Goal: Use online tool/utility: Utilize a website feature to perform a specific function

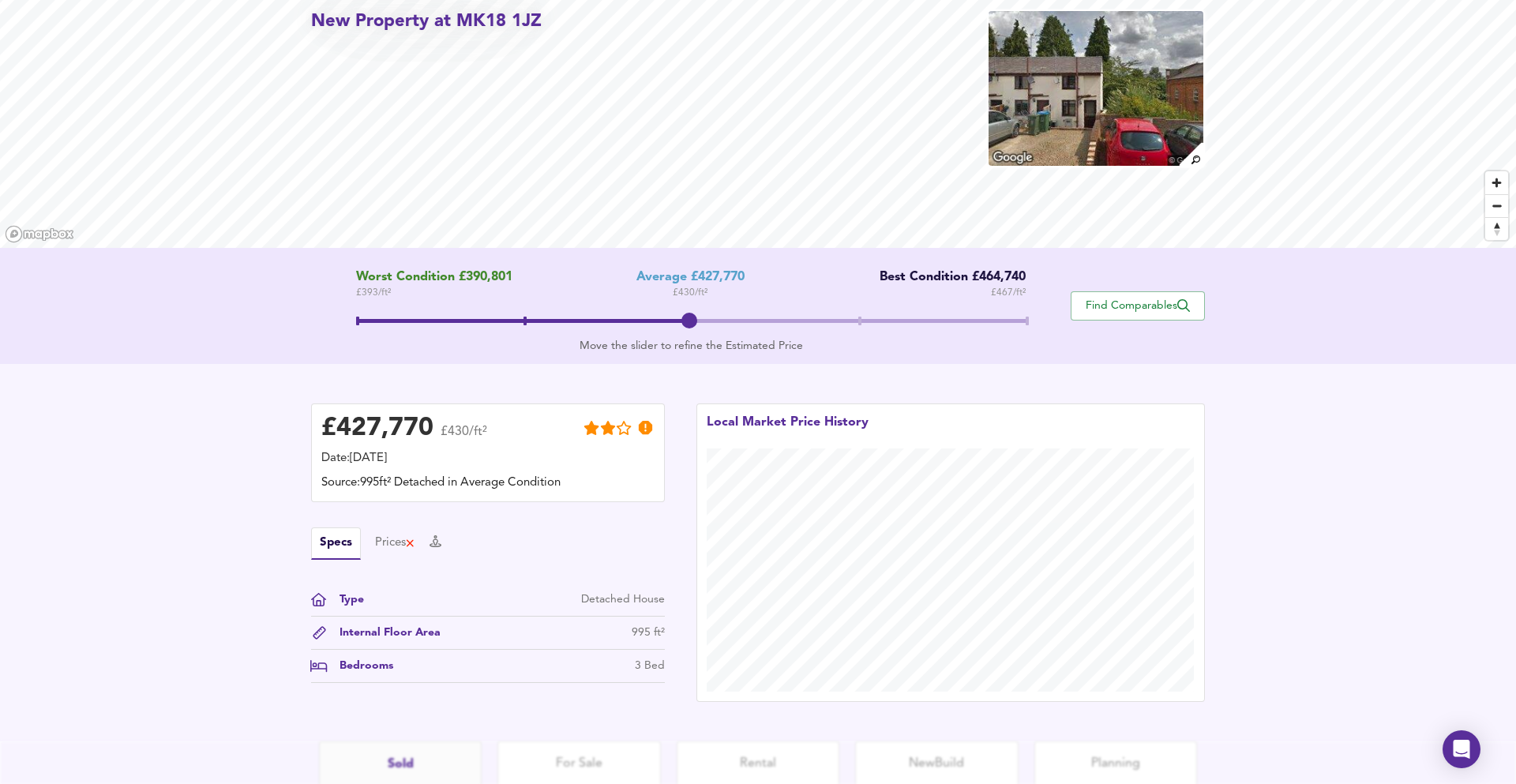
scroll to position [206, 0]
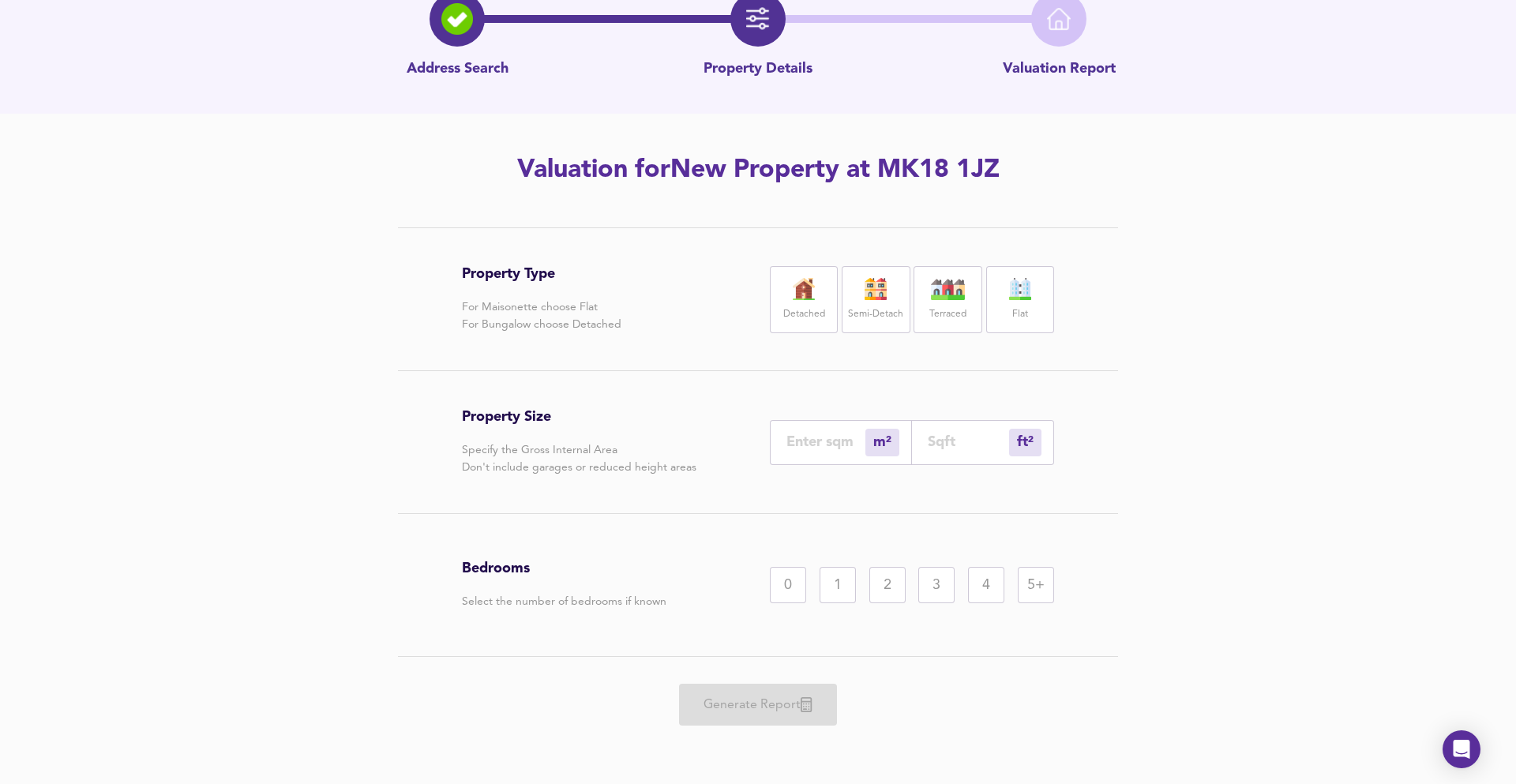
scroll to position [85, 0]
click at [923, 458] on div "ft² sqft" at bounding box center [983, 442] width 142 height 45
click at [940, 453] on div "ft² sqft" at bounding box center [983, 442] width 142 height 45
click at [939, 438] on input "number" at bounding box center [968, 441] width 81 height 16
type input "0"
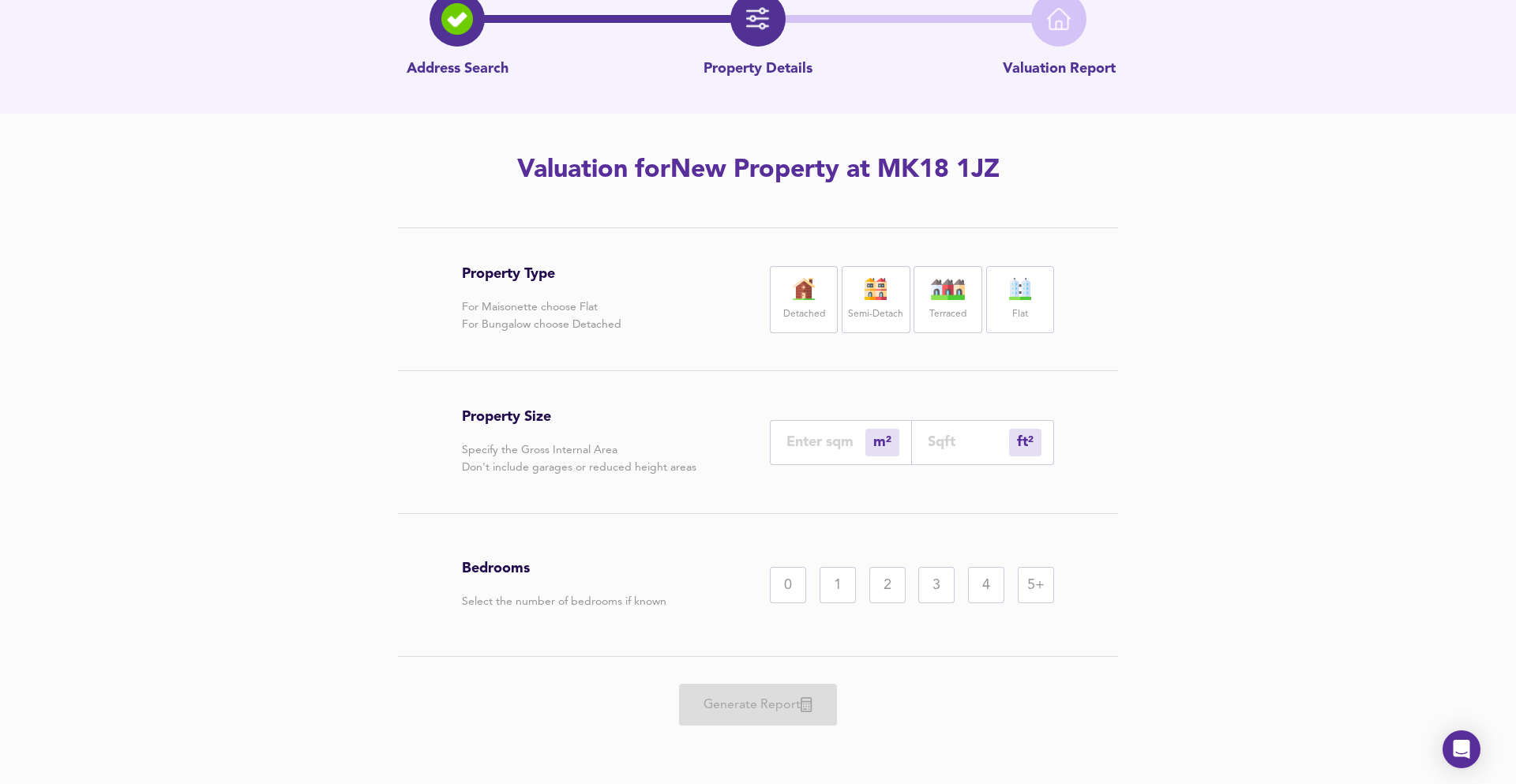
type input "1"
type input "14"
type input "13"
type input "145"
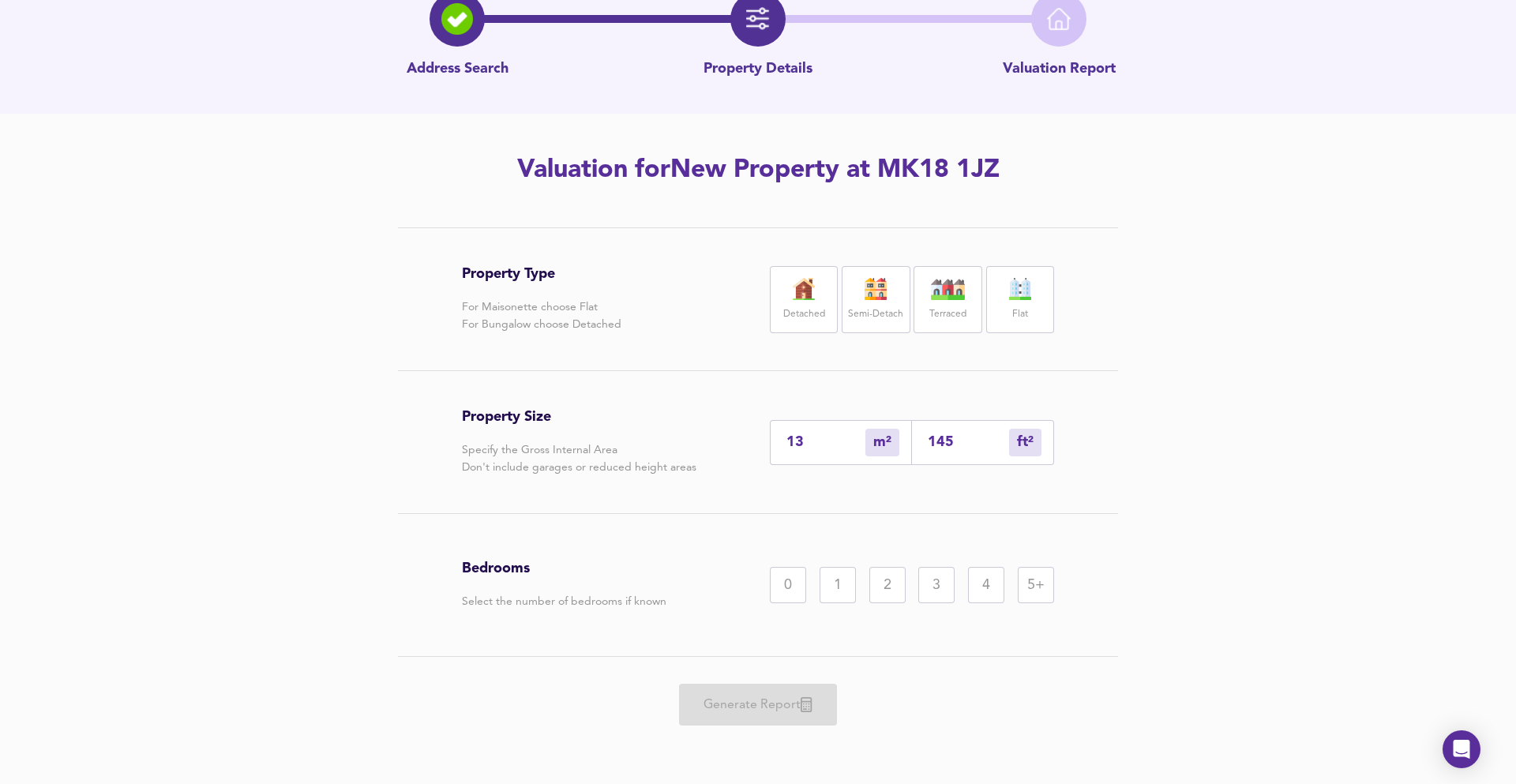
type input "135"
type input "1450"
click at [784, 298] on img at bounding box center [803, 288] width 40 height 22
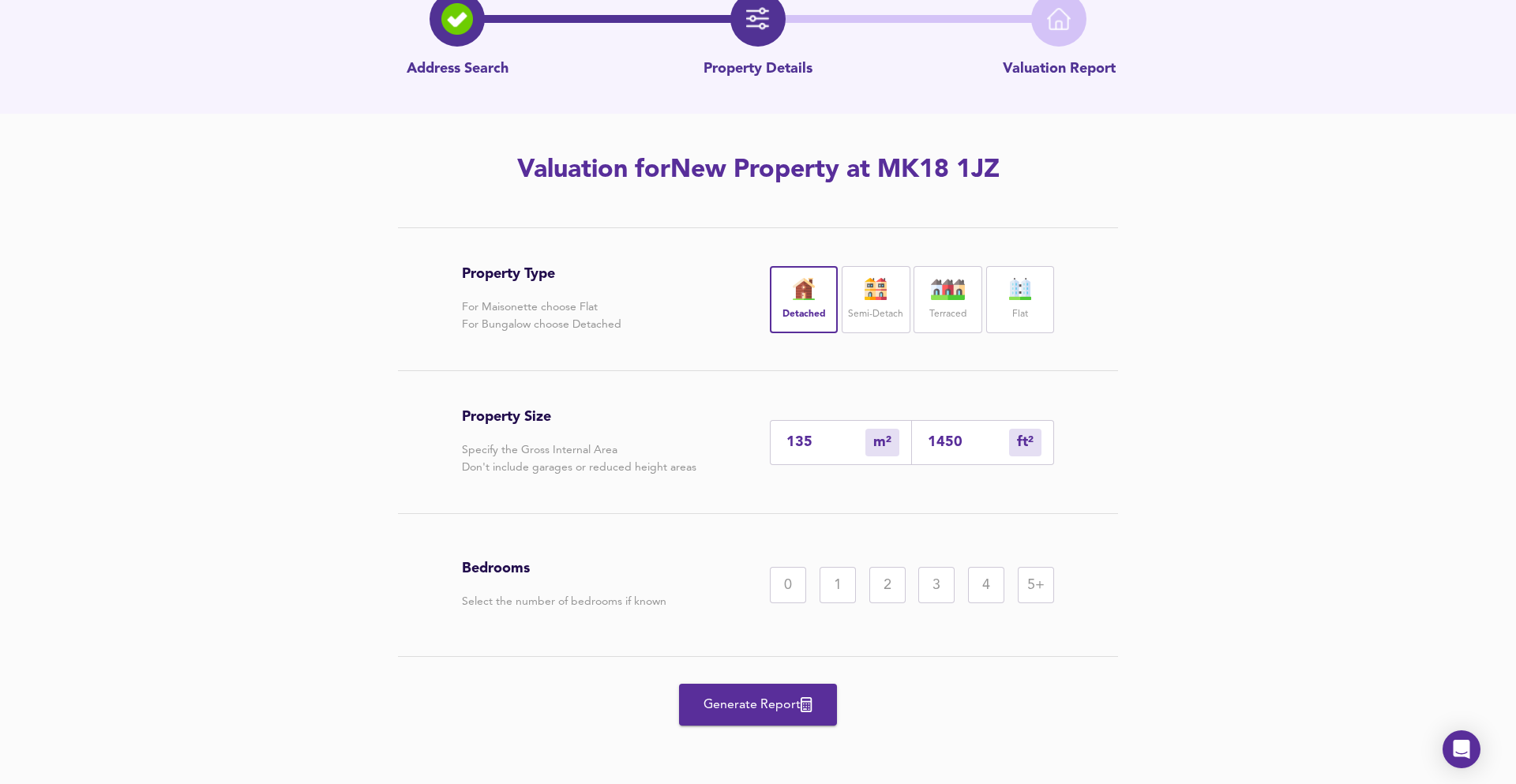
click at [982, 580] on div "4" at bounding box center [986, 586] width 37 height 37
click at [756, 685] on button "Generate Report" at bounding box center [757, 704] width 158 height 42
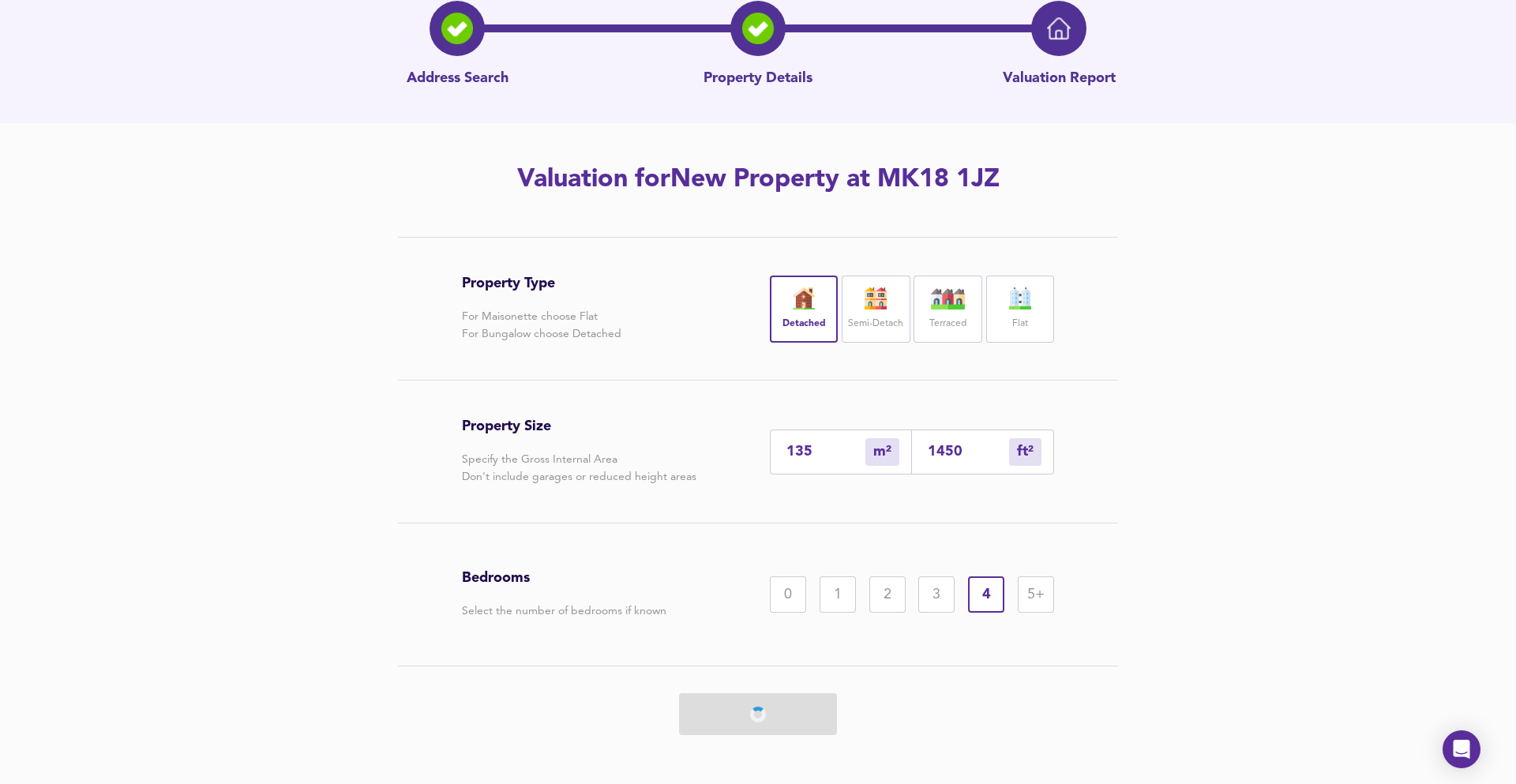
scroll to position [74, 0]
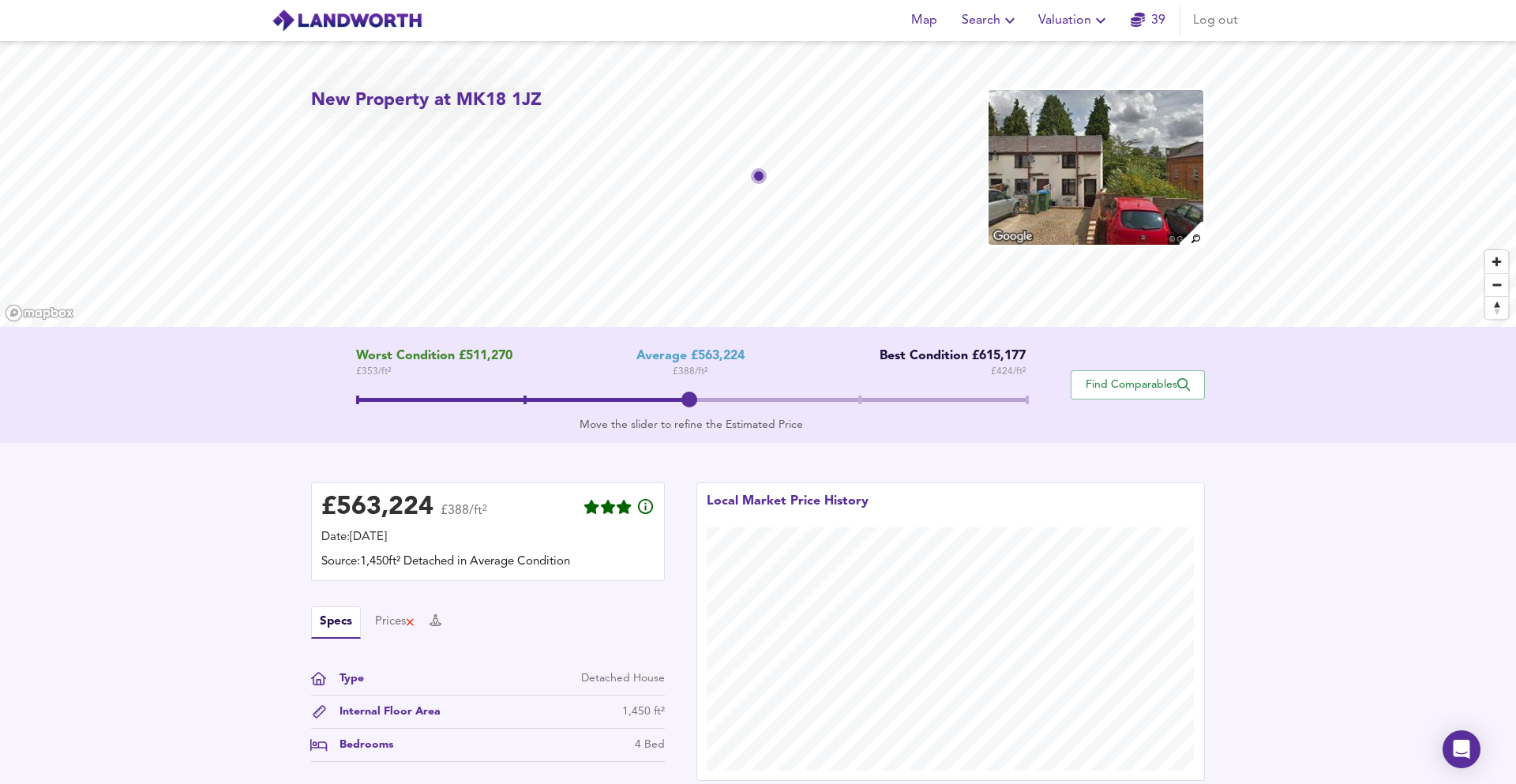
scroll to position [5, 0]
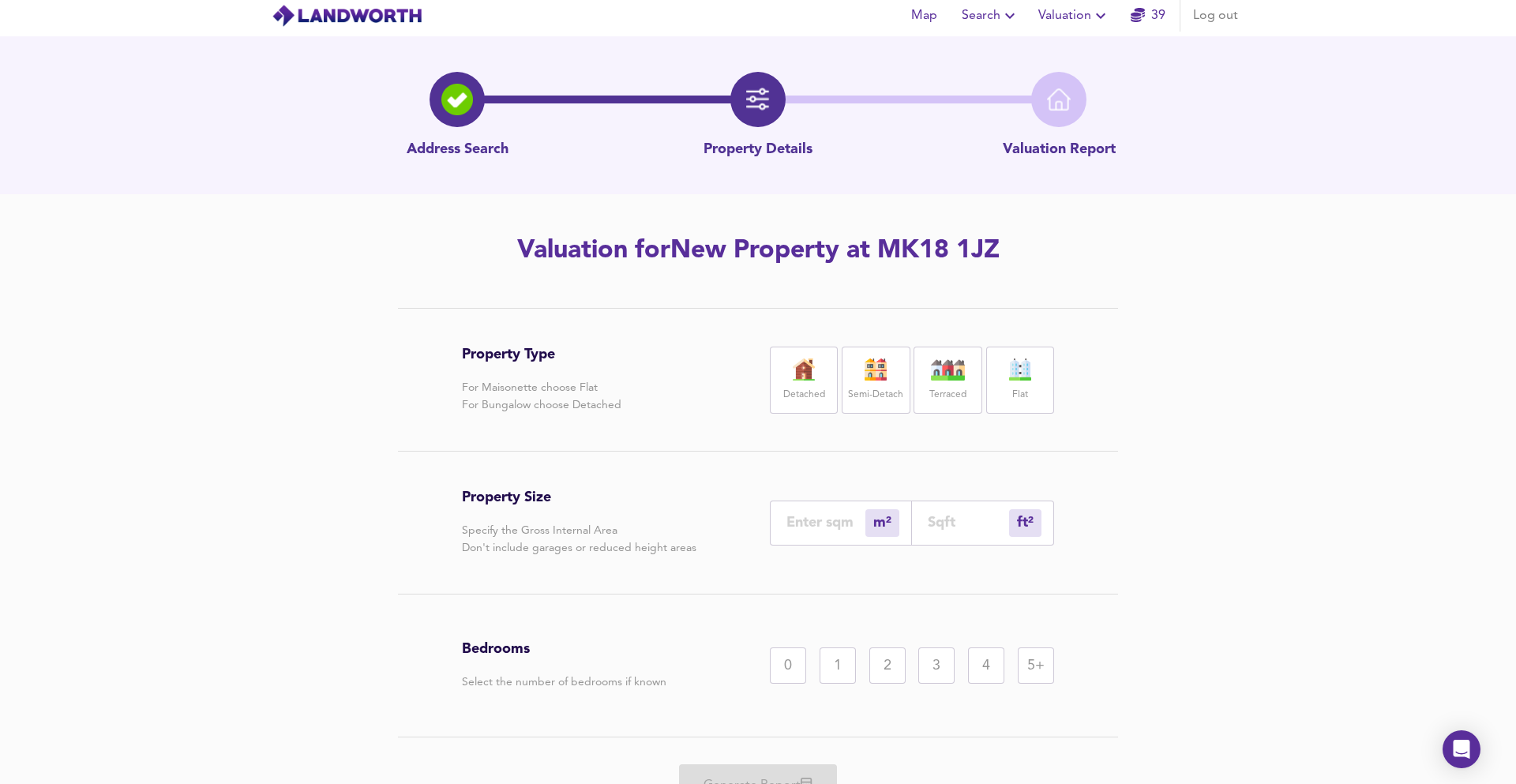
scroll to position [74, 0]
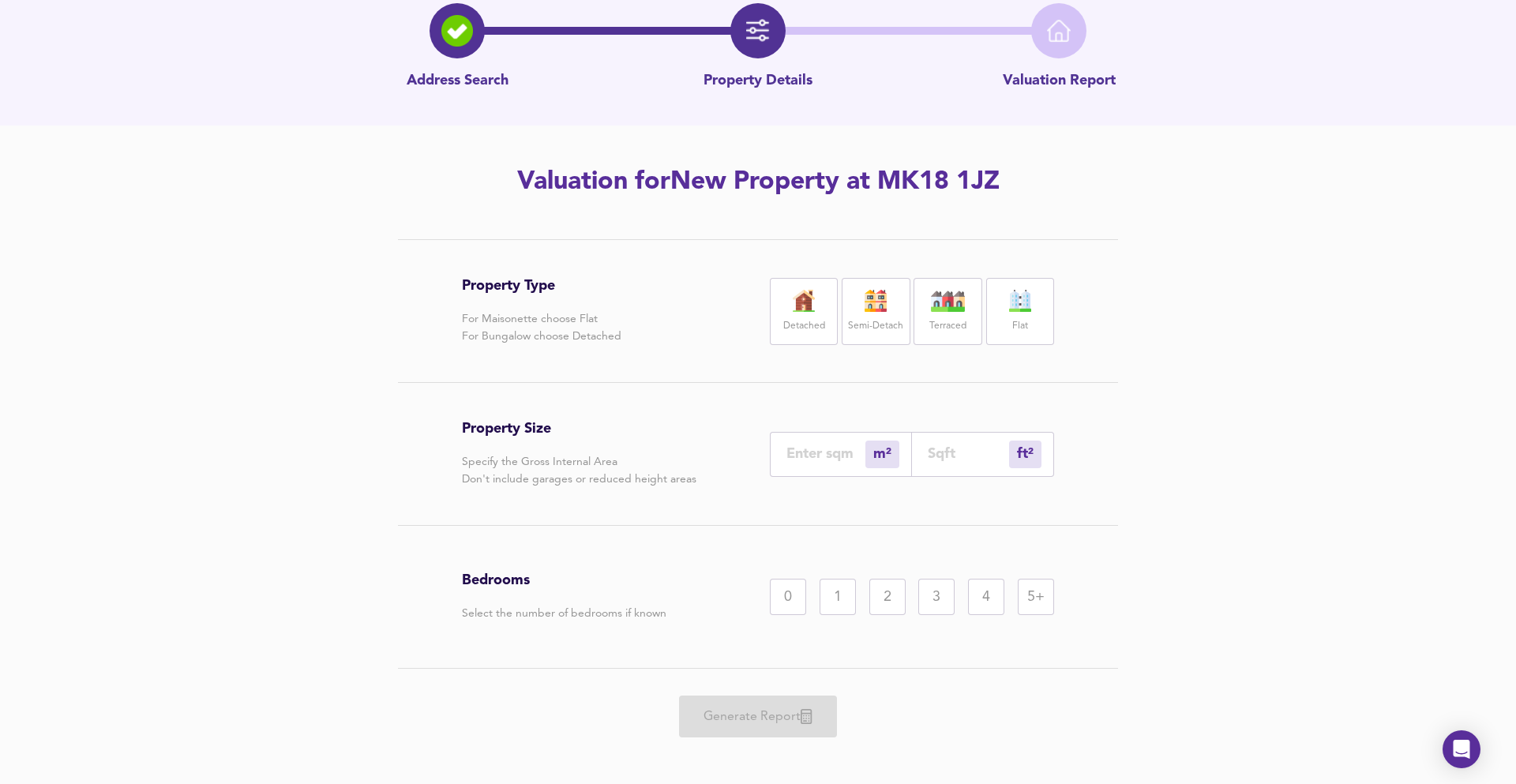
click at [928, 468] on div "ft² sqft" at bounding box center [983, 454] width 142 height 45
click at [944, 466] on div "ft² sqft" at bounding box center [983, 454] width 142 height 45
click at [945, 462] on div "ft² sqft" at bounding box center [983, 452] width 142 height 45
type input "0"
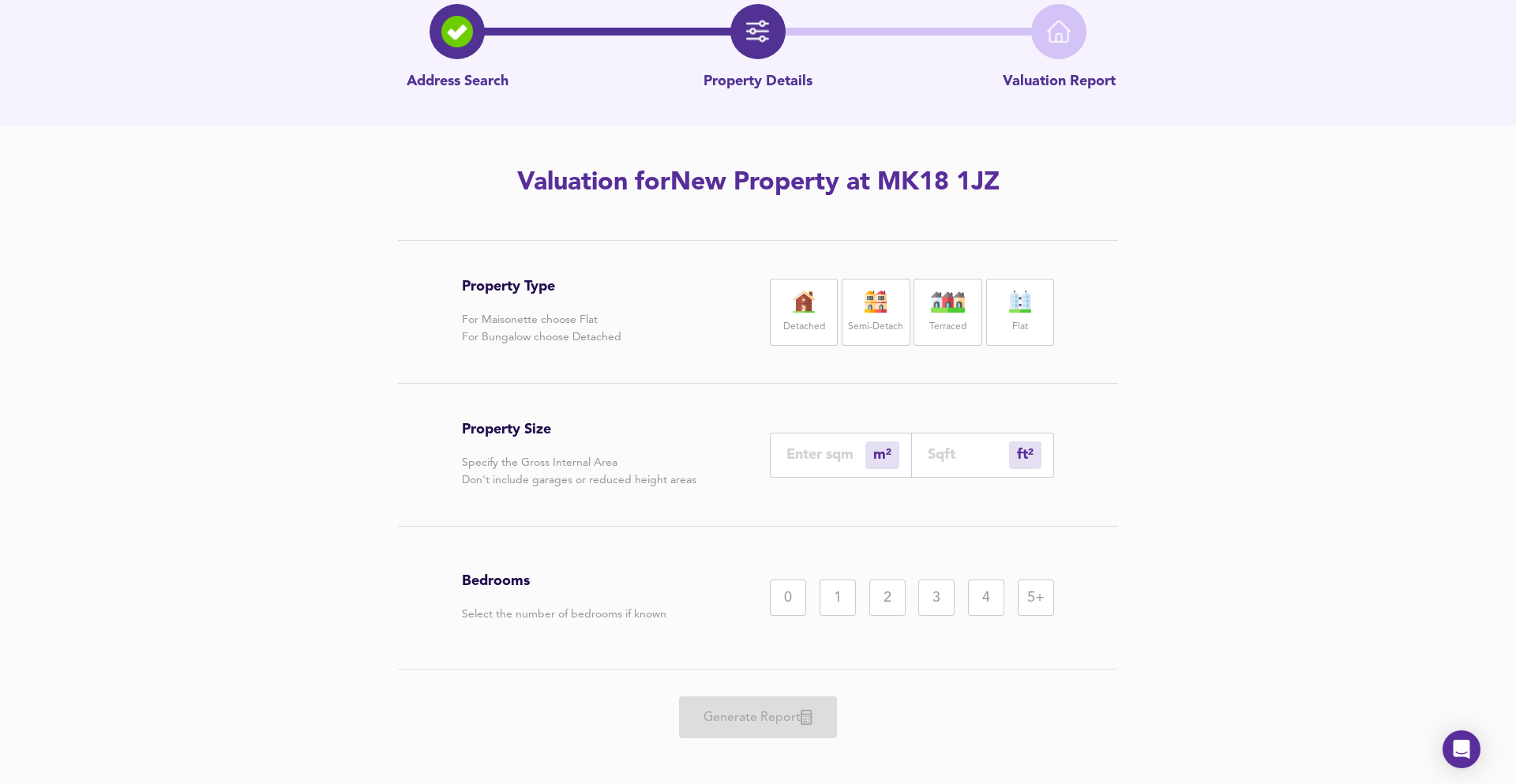
type input "1"
type input "14"
type input "149"
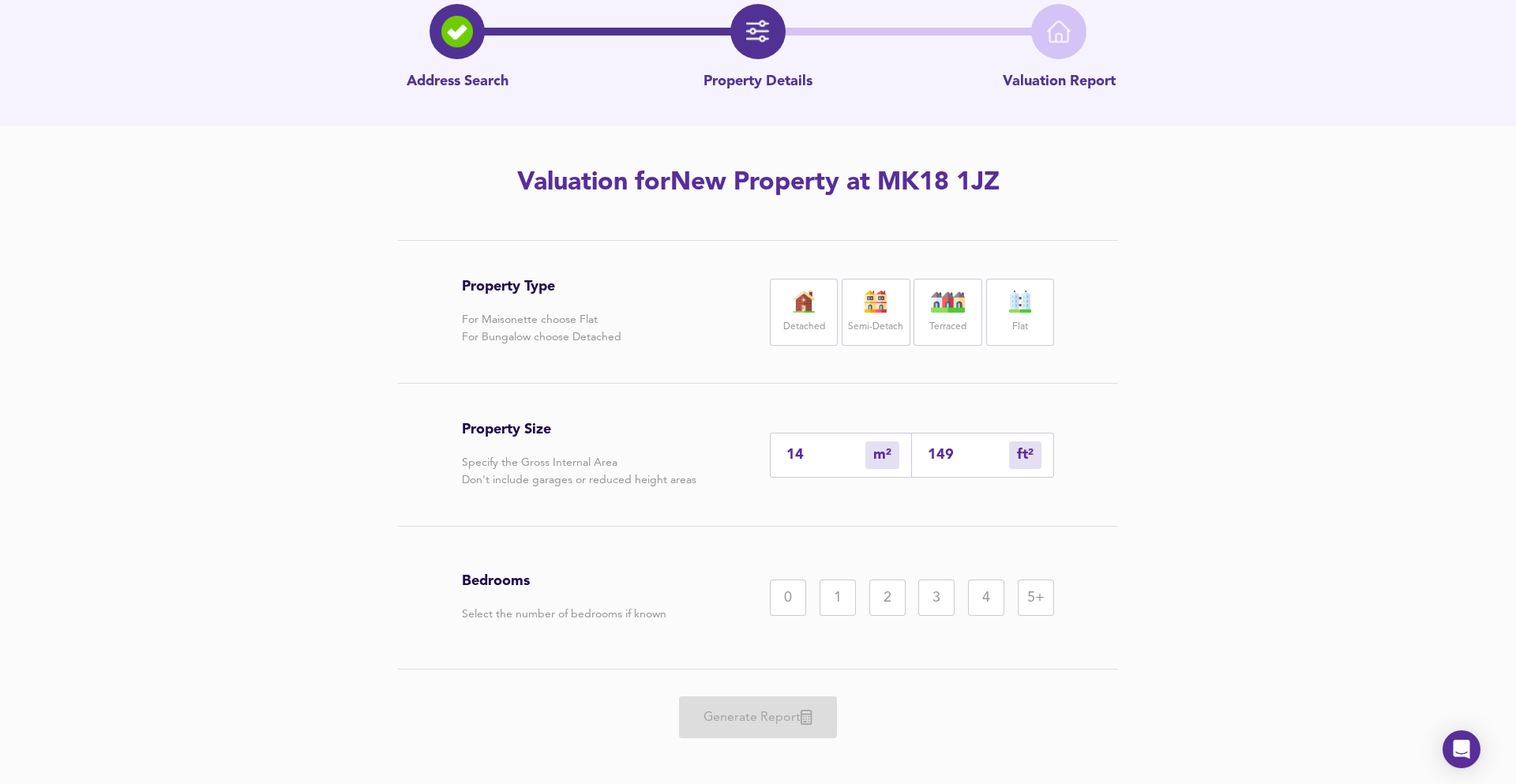
type input "139"
type input "1492"
click at [788, 323] on label "Detached" at bounding box center [803, 327] width 42 height 19
click at [986, 605] on div "4" at bounding box center [986, 598] width 37 height 37
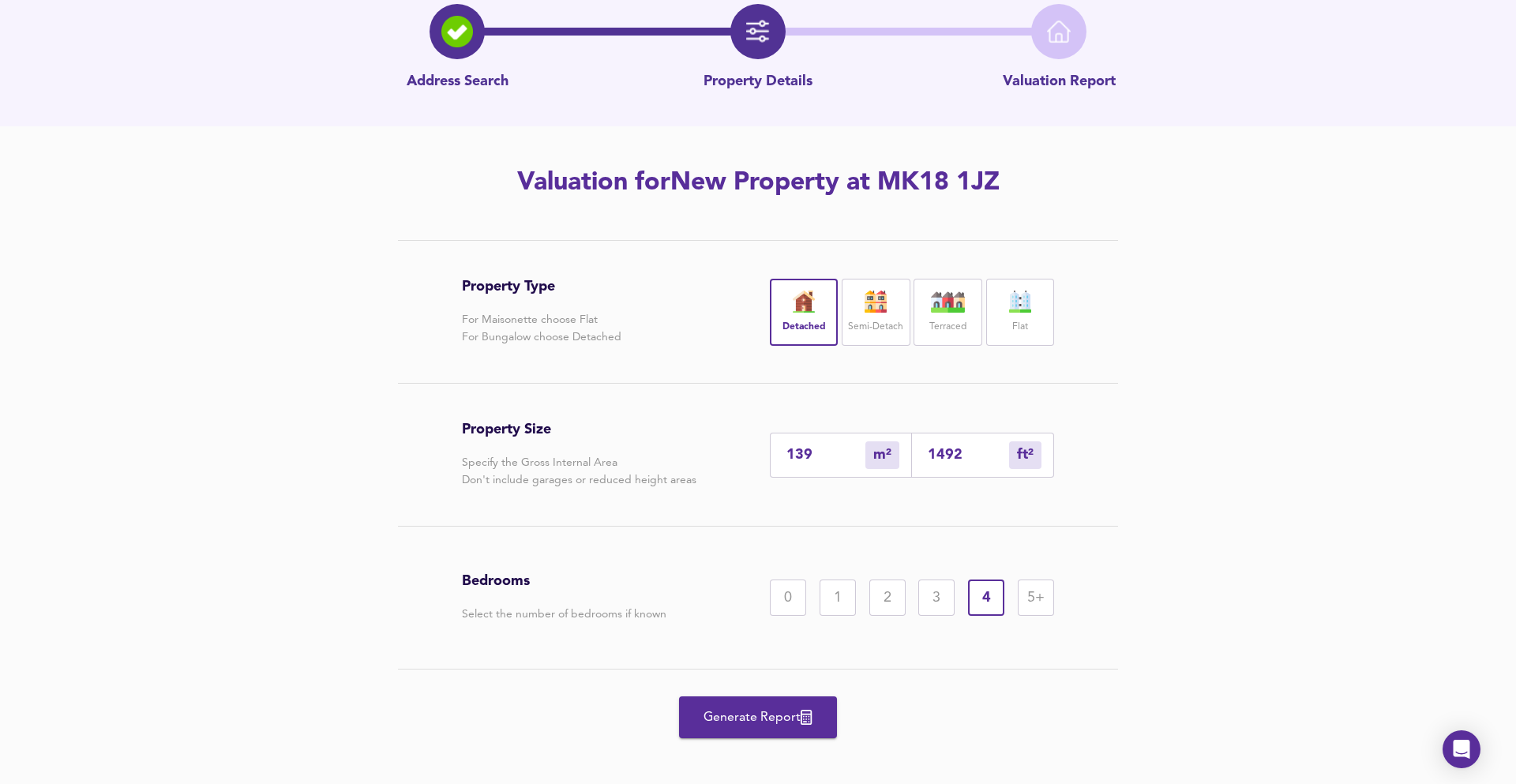
scroll to position [74, 0]
click at [712, 726] on span "Generate Report" at bounding box center [758, 716] width 126 height 22
